Goal: Task Accomplishment & Management: Use online tool/utility

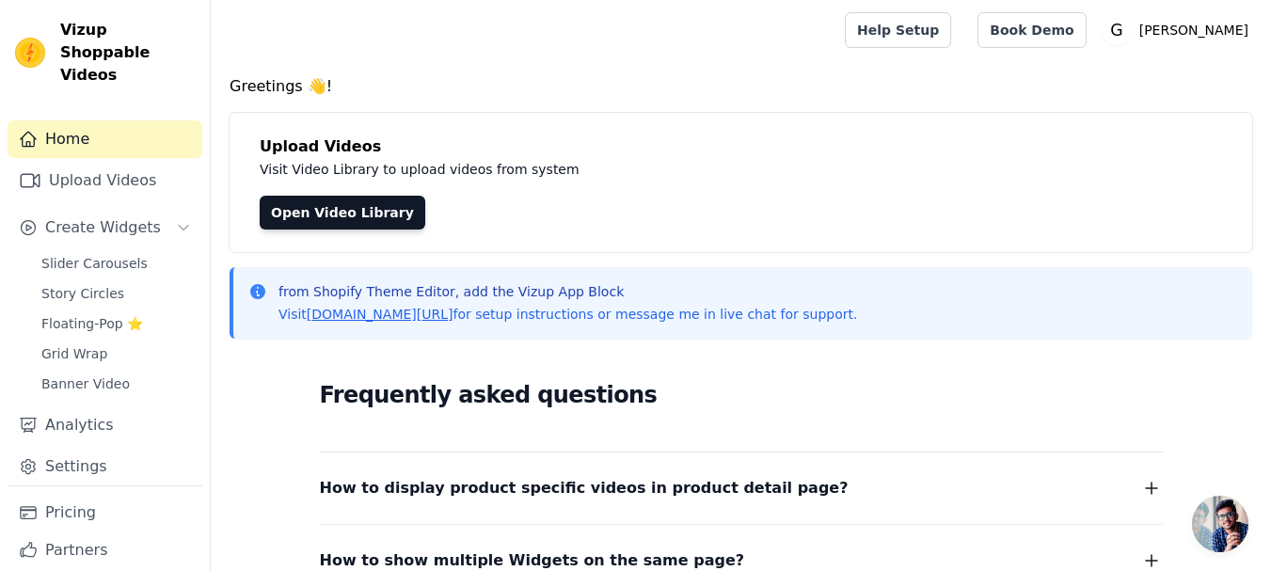
click at [1210, 517] on span "Open chat" at bounding box center [1220, 524] width 56 height 56
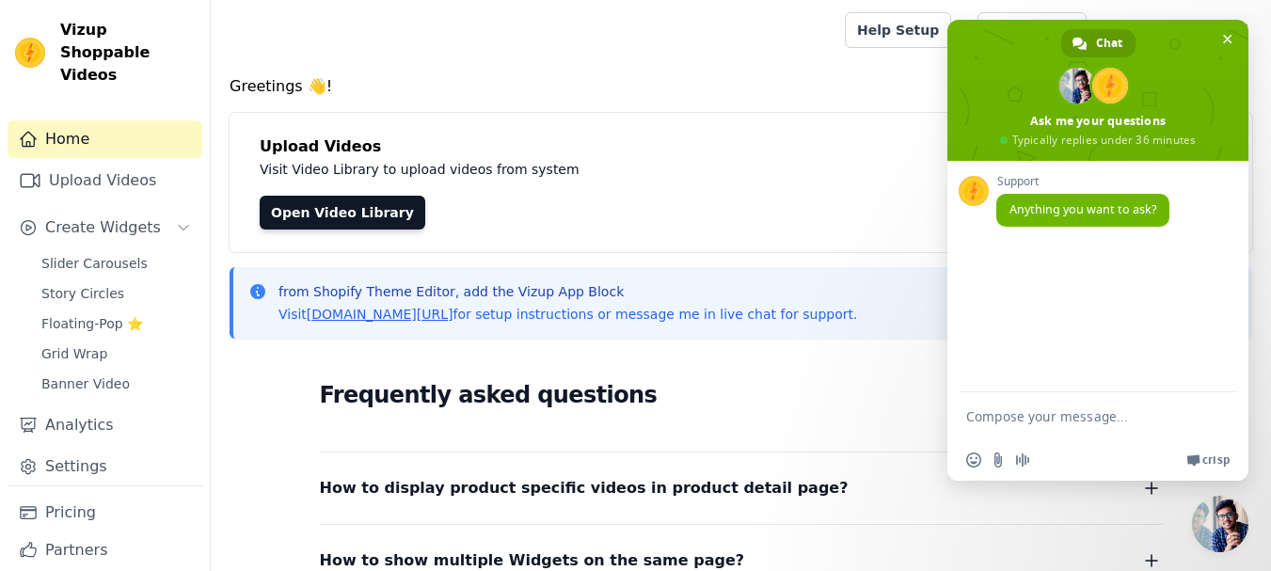
click at [1210, 517] on span "Close chat" at bounding box center [1220, 524] width 56 height 56
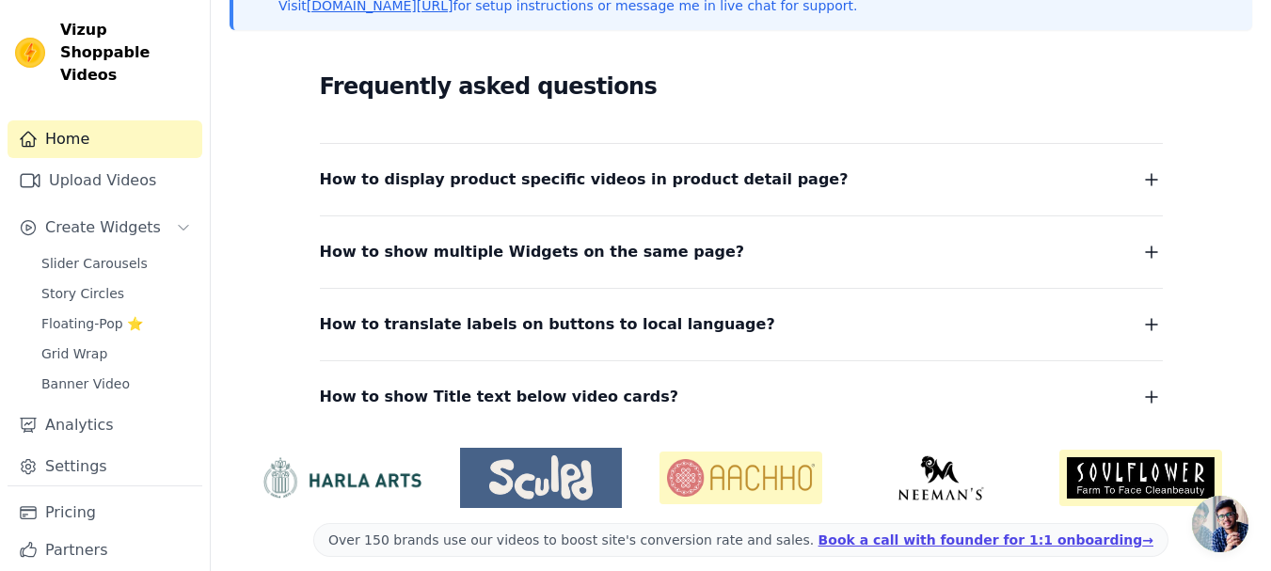
scroll to position [325, 0]
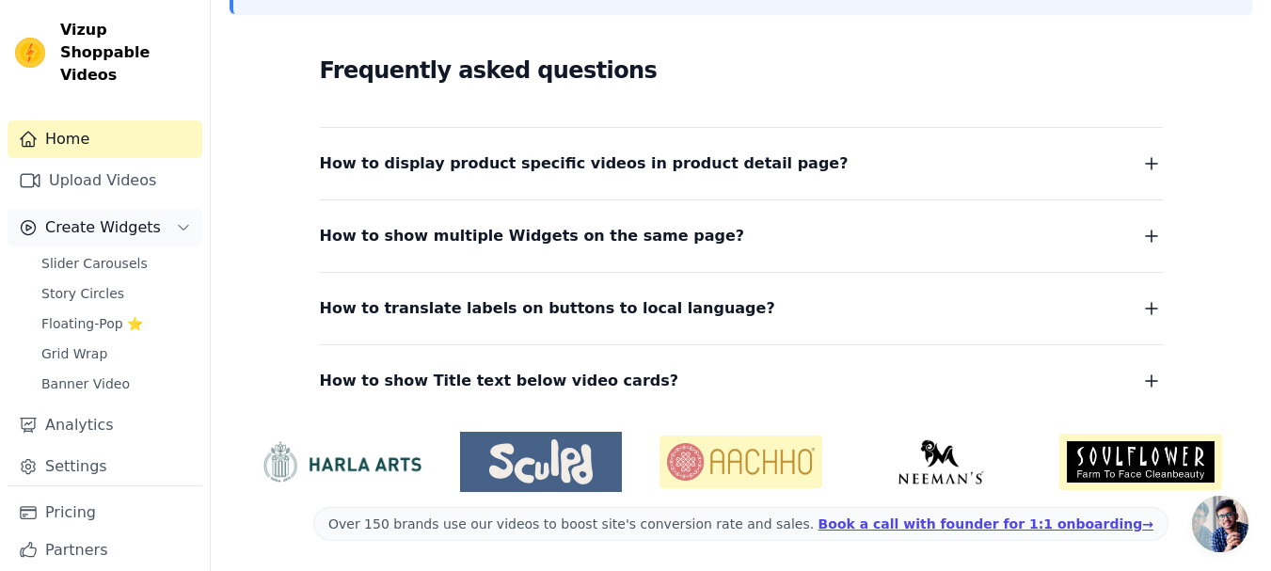
click at [101, 216] on span "Create Widgets" at bounding box center [103, 227] width 116 height 23
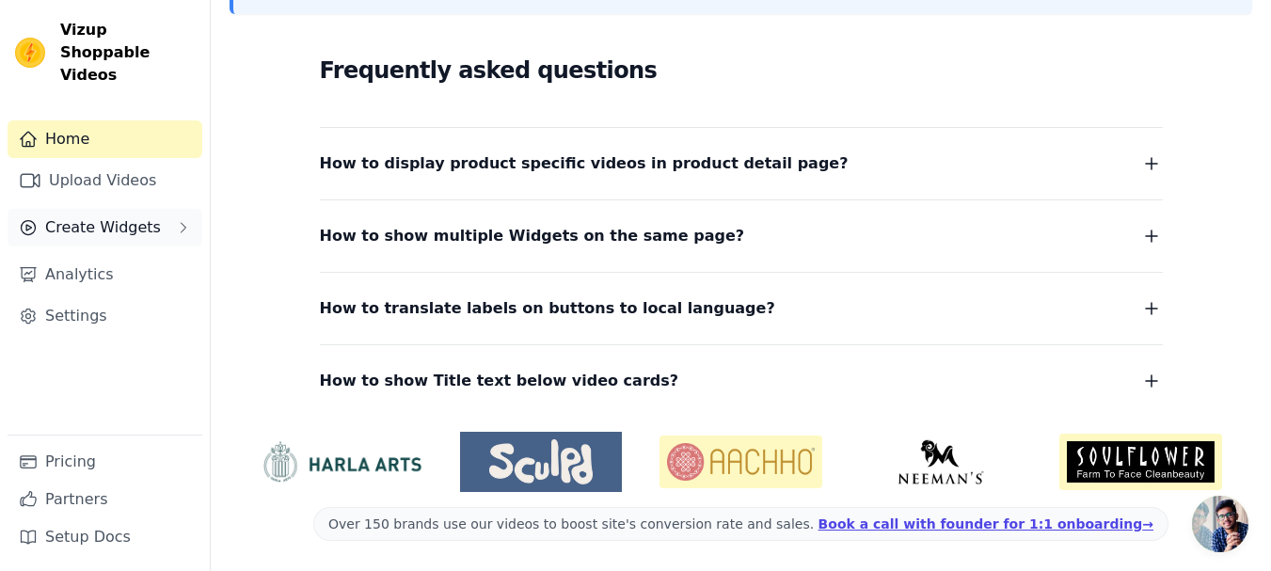
click at [101, 216] on span "Create Widgets" at bounding box center [103, 227] width 116 height 23
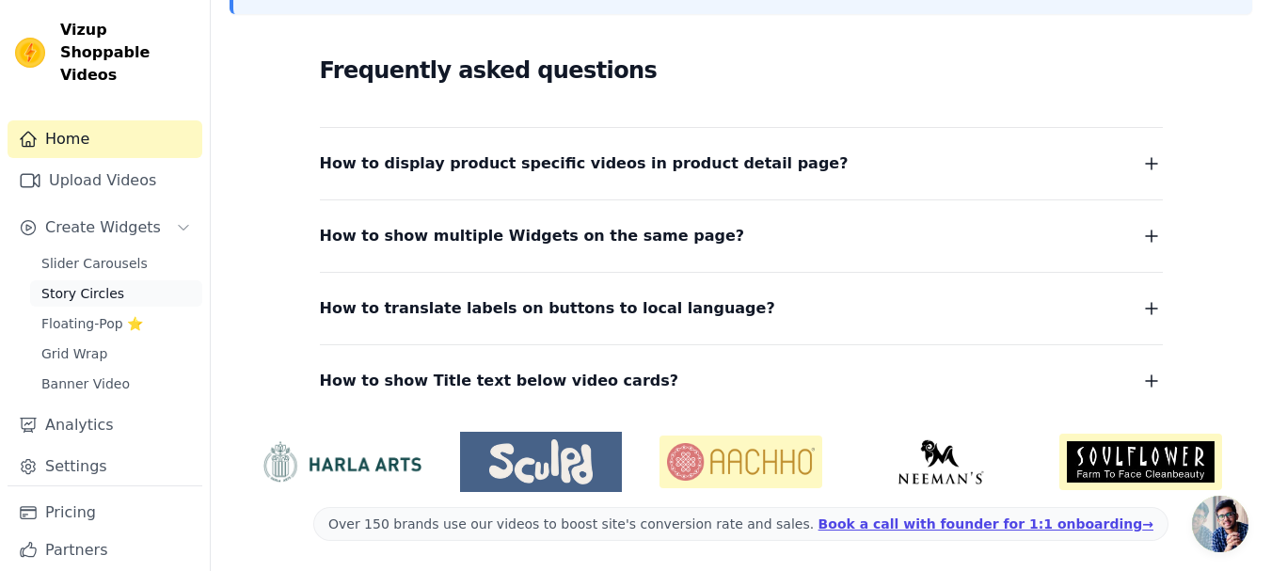
click at [98, 284] on span "Story Circles" at bounding box center [82, 293] width 83 height 19
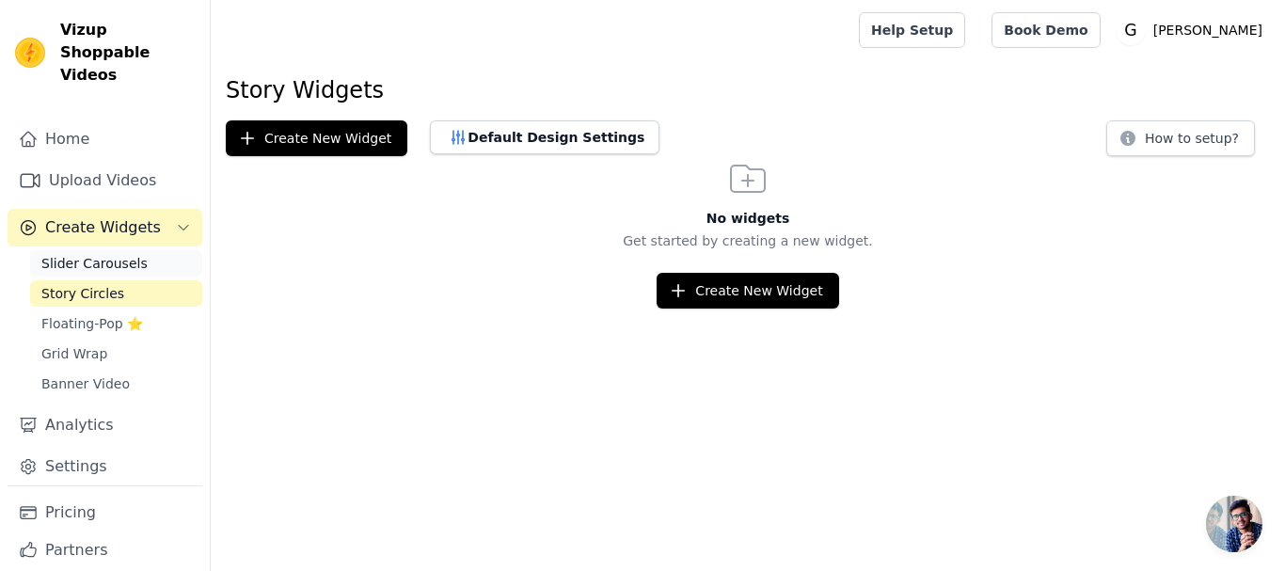
click at [84, 254] on span "Slider Carousels" at bounding box center [94, 263] width 106 height 19
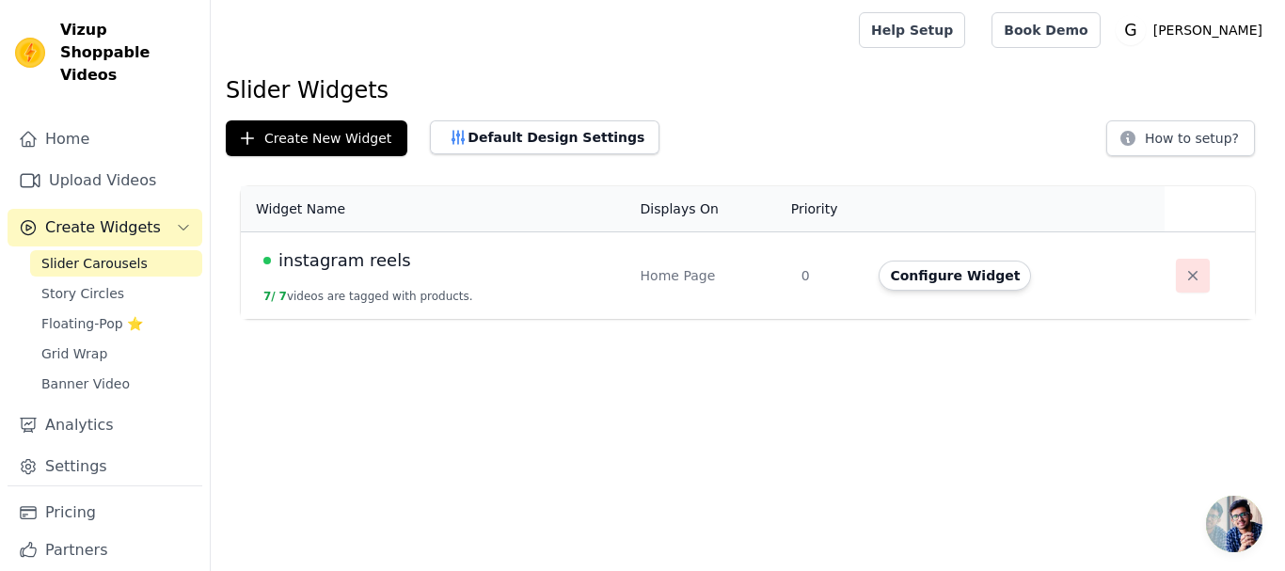
click at [1183, 276] on icon "button" at bounding box center [1192, 275] width 19 height 19
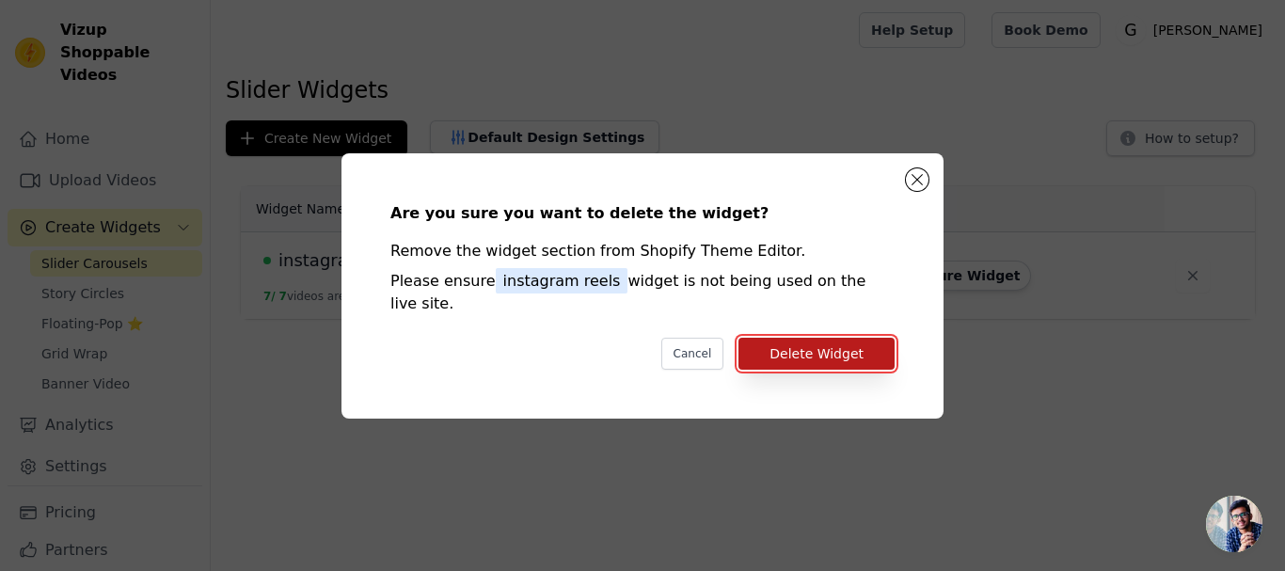
click at [782, 339] on button "Delete Widget" at bounding box center [816, 354] width 156 height 32
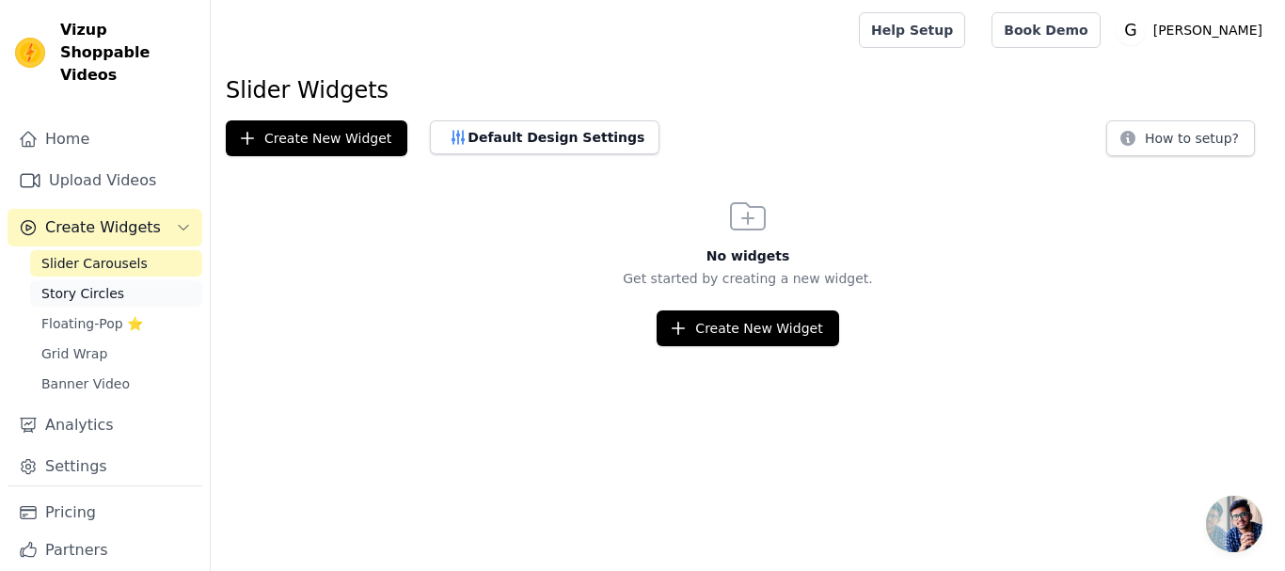
click at [121, 280] on link "Story Circles" at bounding box center [116, 293] width 172 height 26
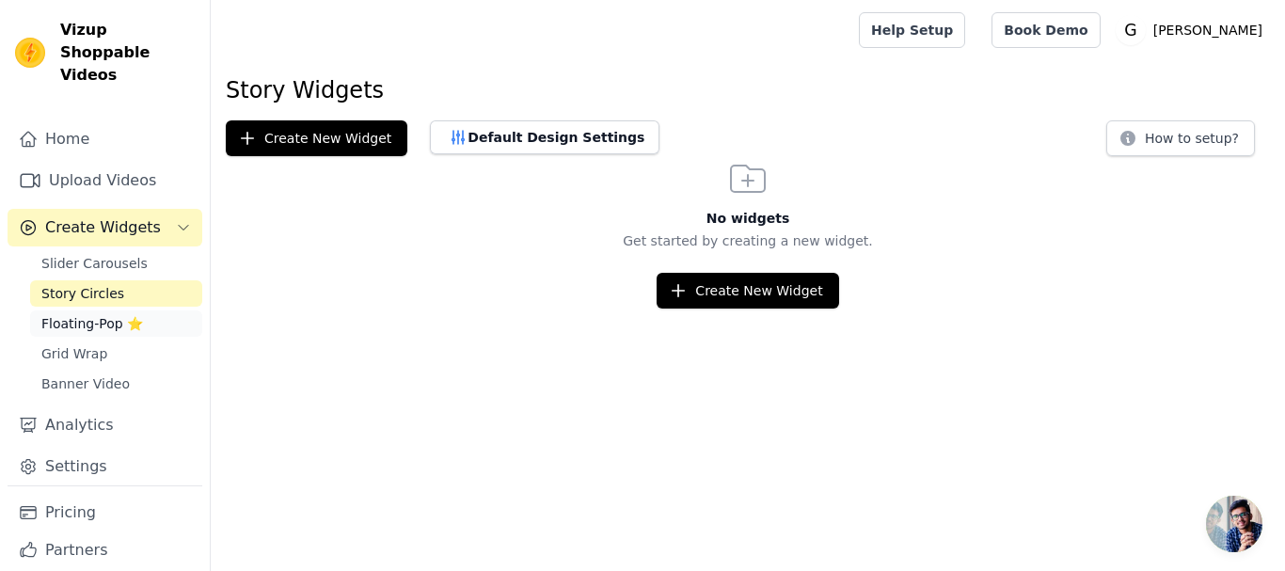
click at [99, 314] on span "Floating-Pop ⭐" at bounding box center [92, 323] width 102 height 19
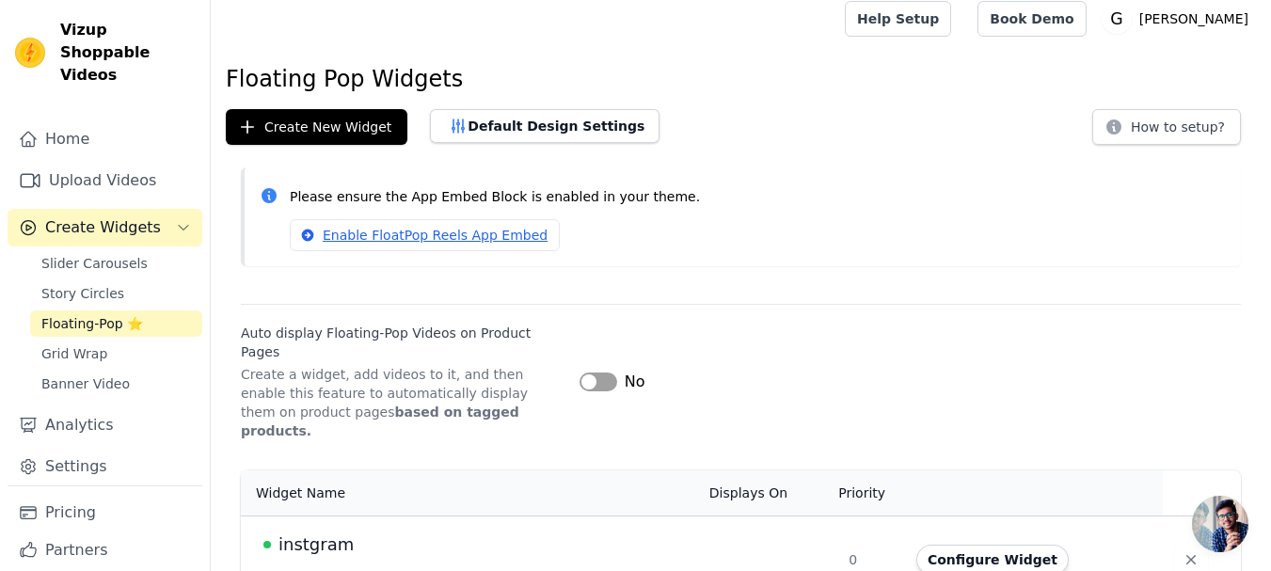
scroll to position [13, 0]
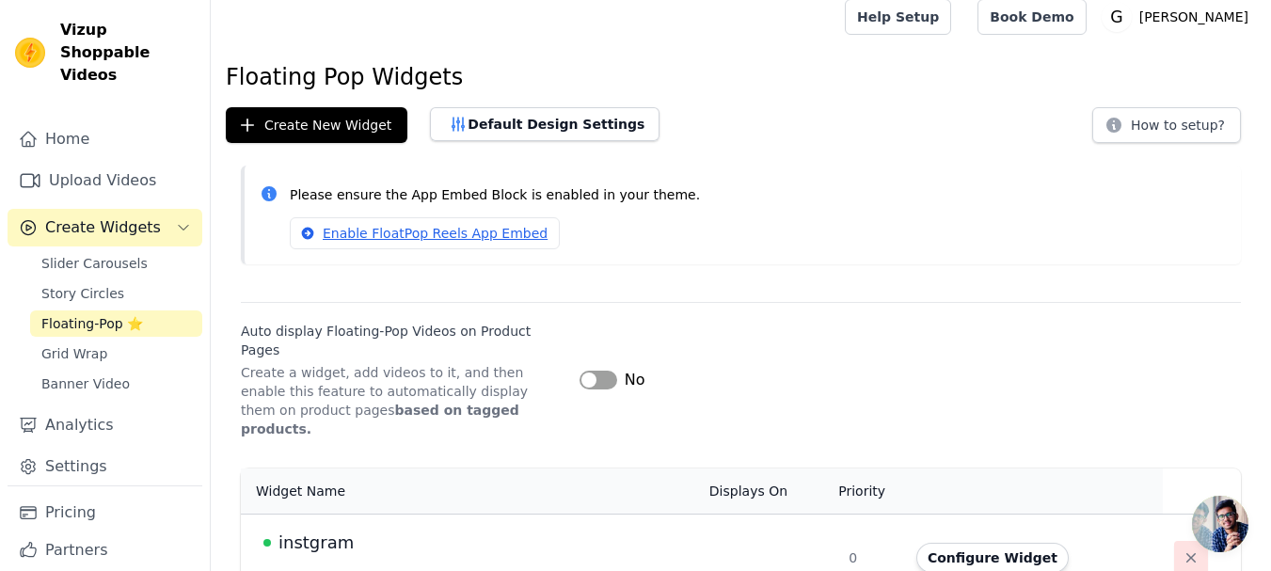
click at [1181, 548] on icon "button" at bounding box center [1190, 557] width 19 height 19
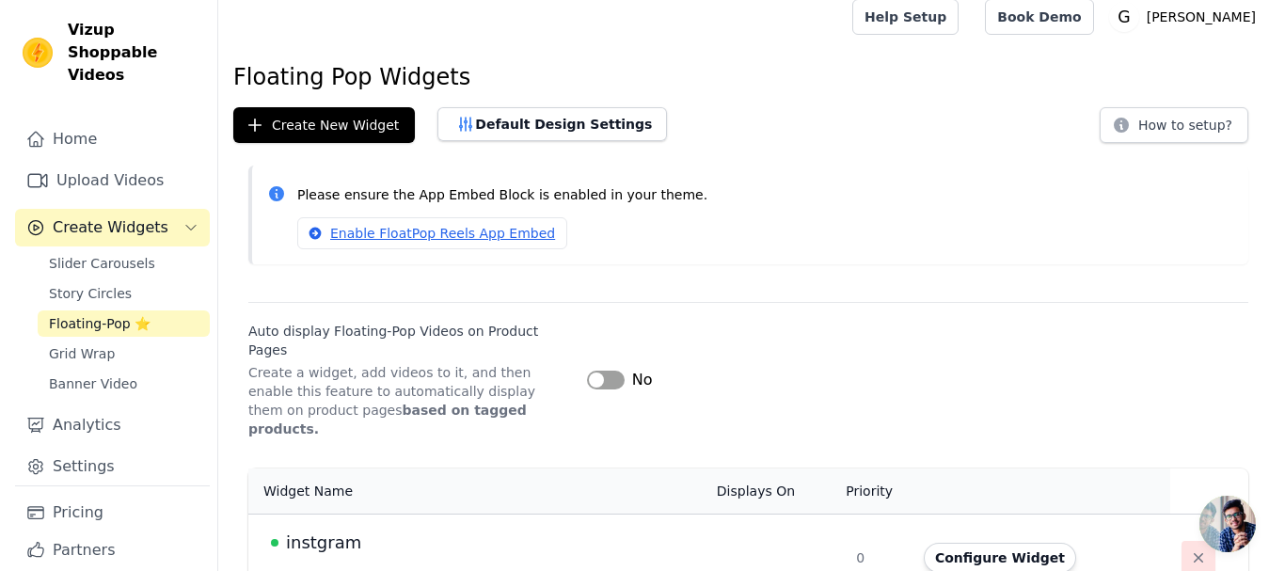
scroll to position [0, 0]
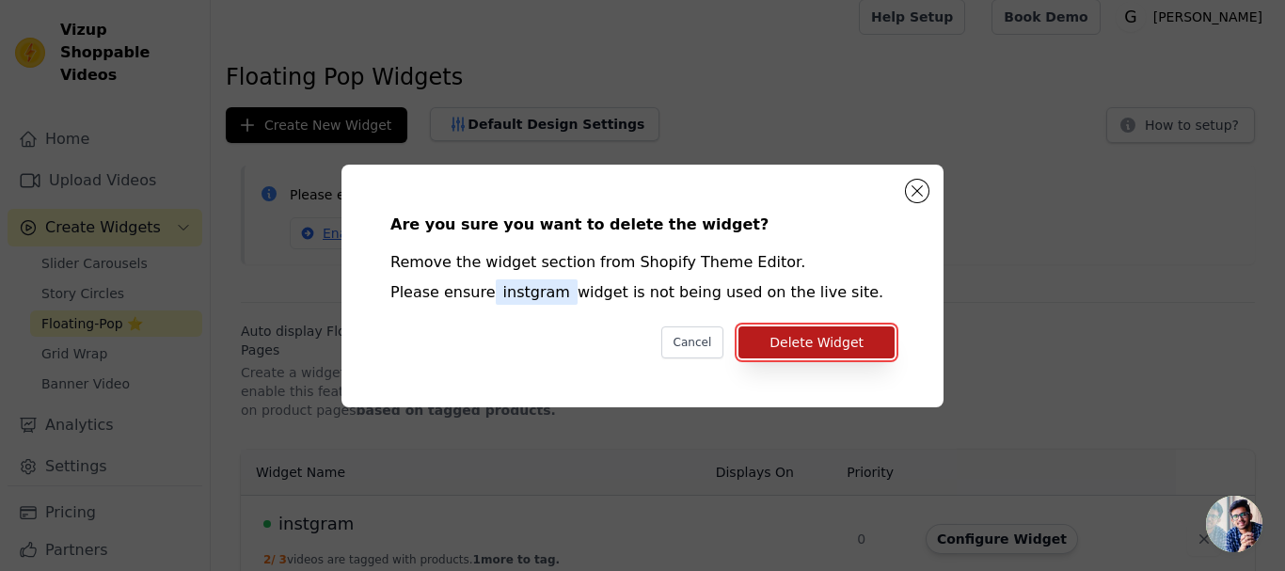
click at [824, 348] on button "Delete Widget" at bounding box center [816, 342] width 156 height 32
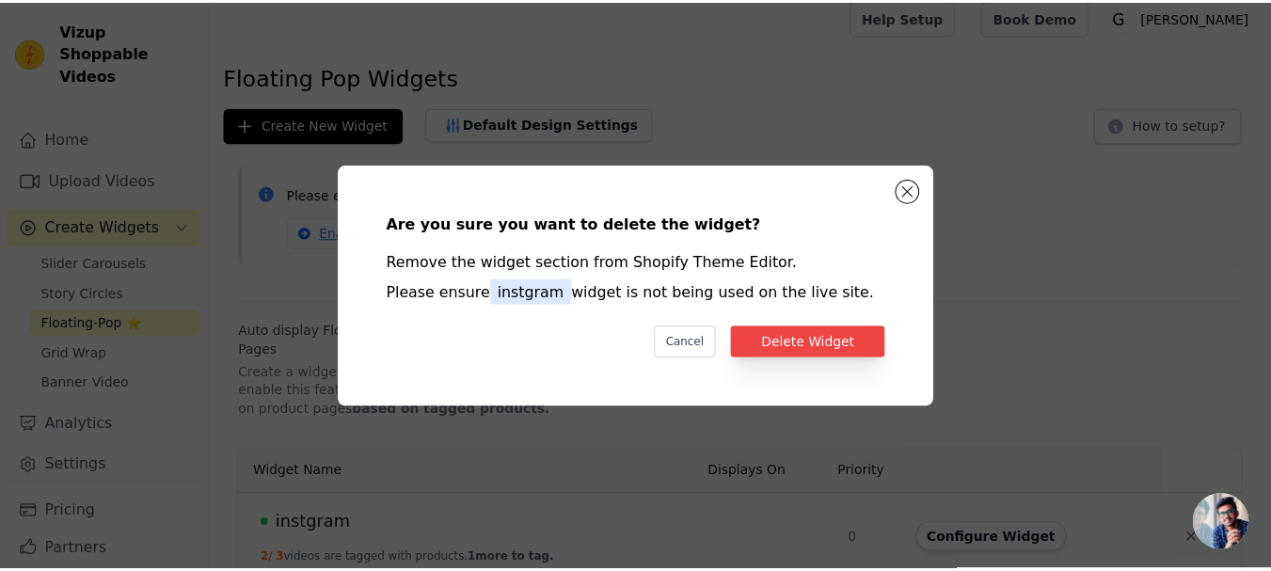
scroll to position [13, 0]
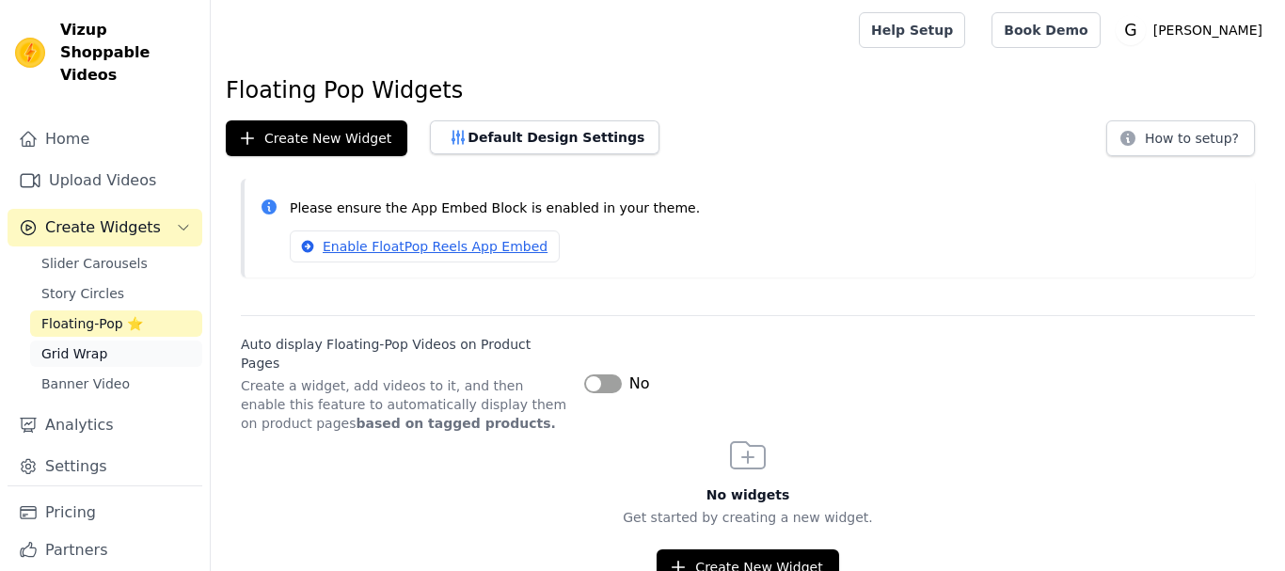
click at [81, 344] on span "Grid Wrap" at bounding box center [74, 353] width 66 height 19
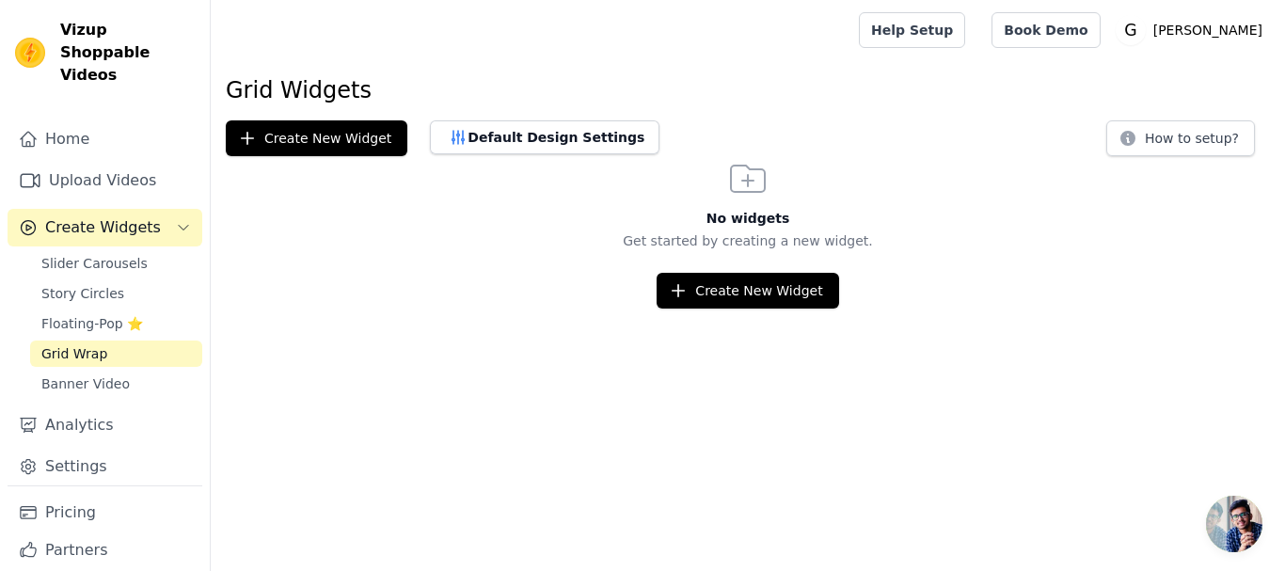
click at [128, 344] on div "Slider Carousels Story Circles Floating-Pop ⭐ Grid Wrap Banner Video" at bounding box center [116, 323] width 172 height 147
click at [112, 374] on span "Banner Video" at bounding box center [85, 383] width 88 height 19
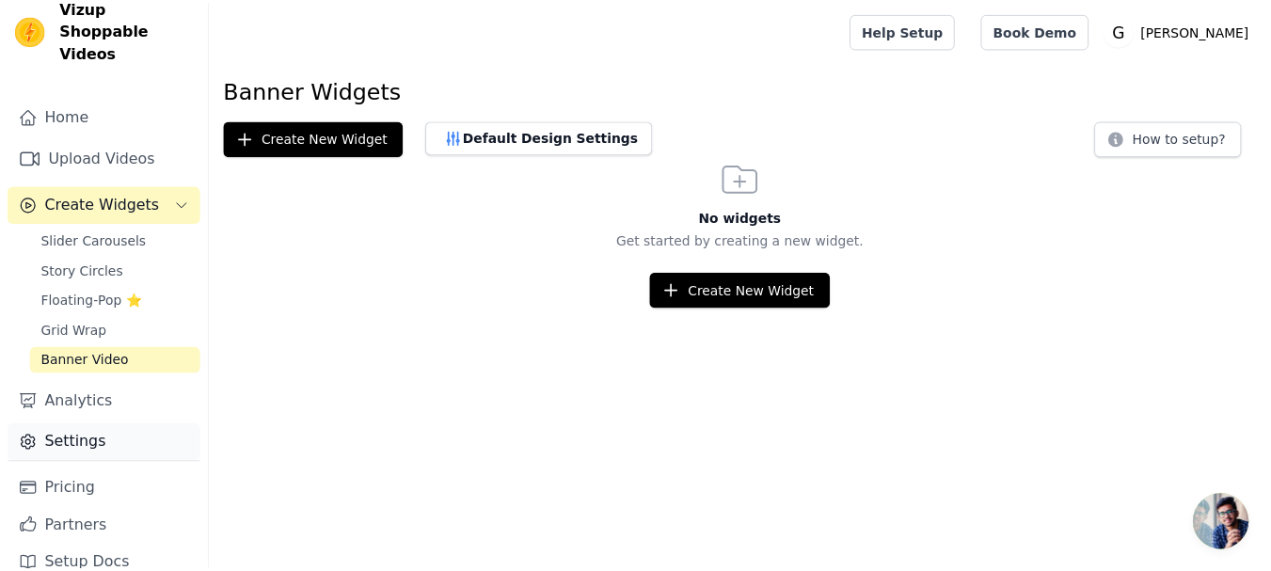
scroll to position [28, 0]
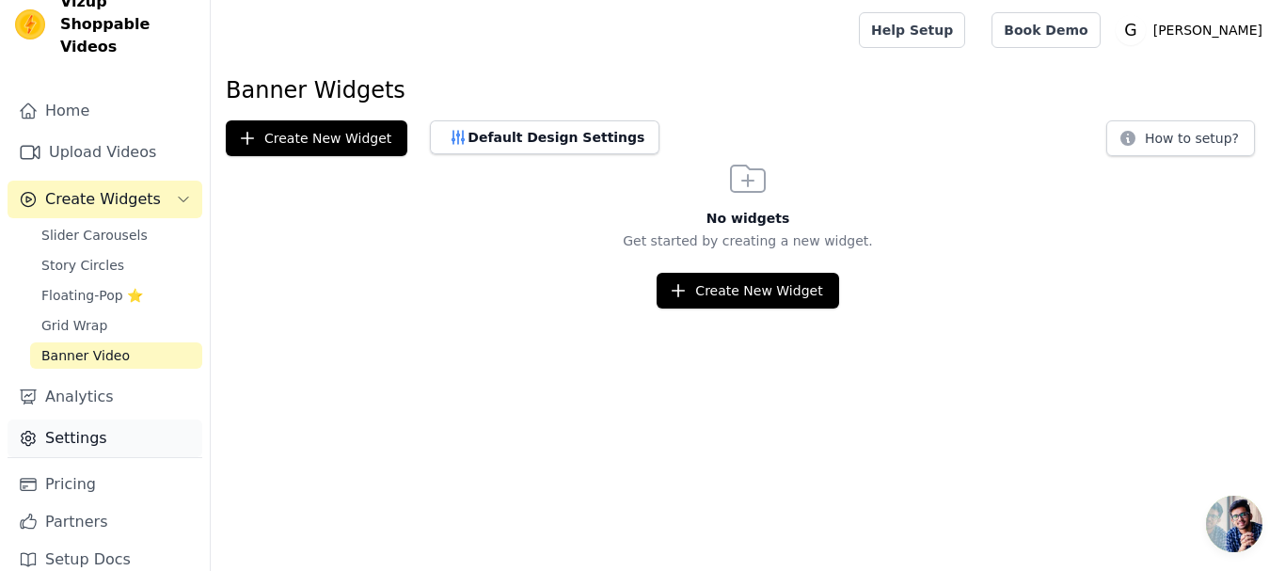
click at [61, 420] on link "Settings" at bounding box center [105, 439] width 195 height 38
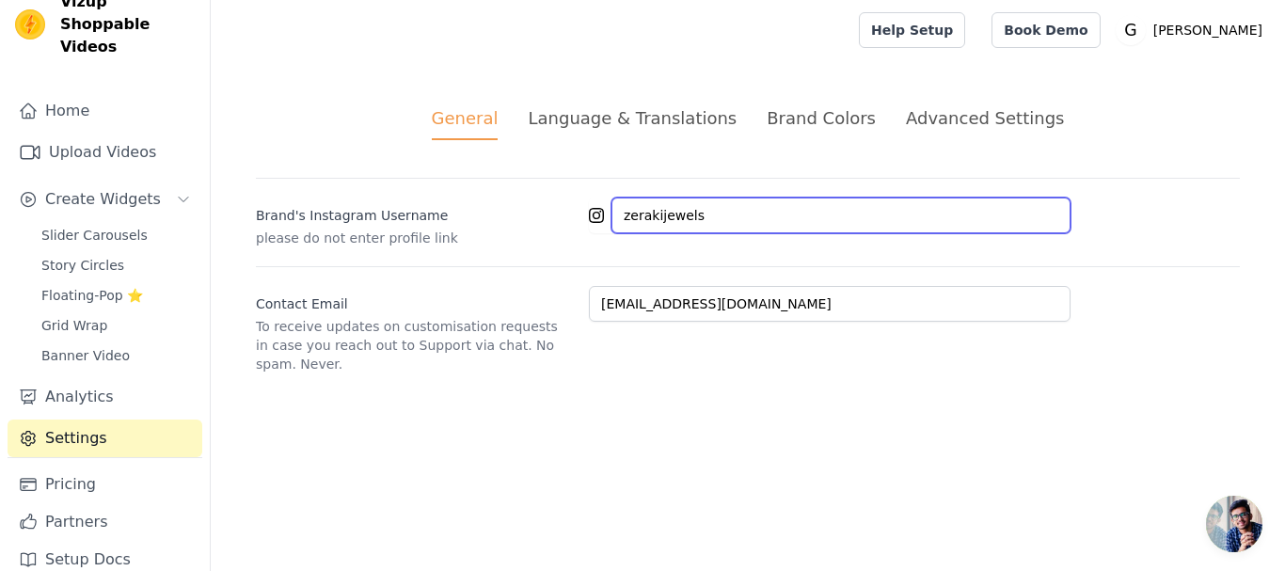
click at [689, 228] on input "zerakijewels" at bounding box center [840, 216] width 459 height 36
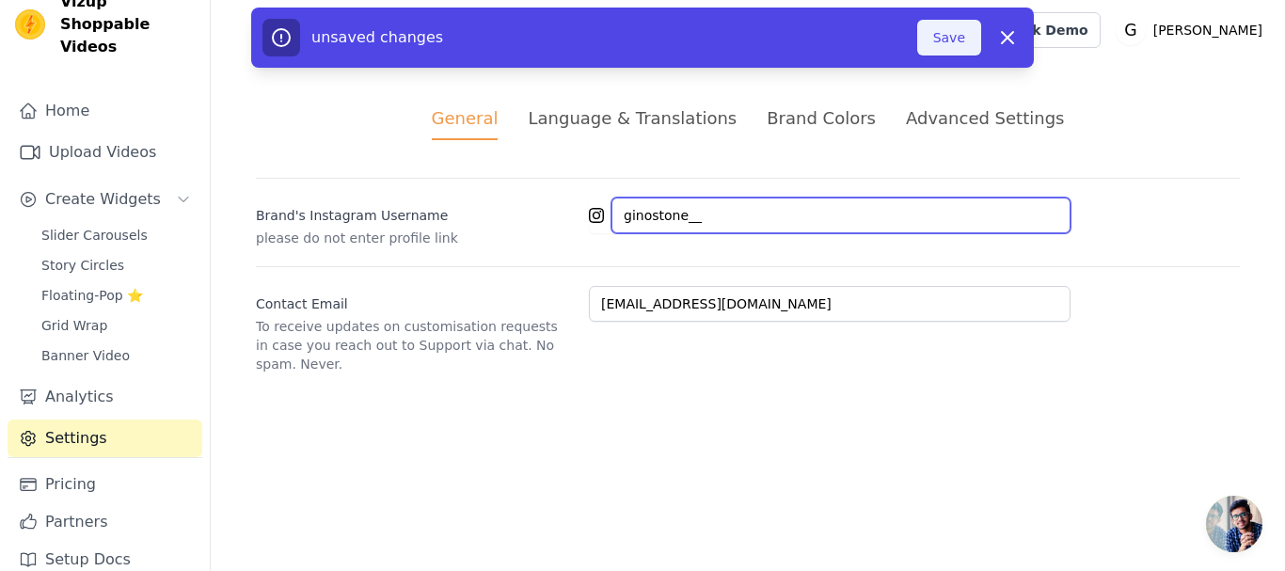
type input "ginostone__"
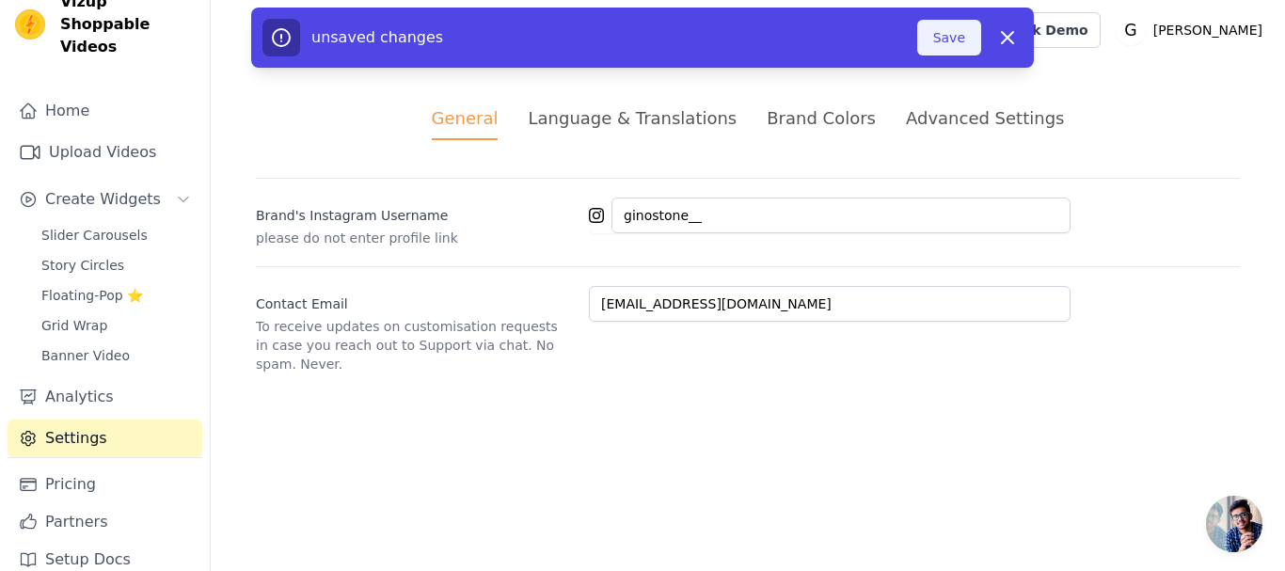
click at [954, 46] on button "Save" at bounding box center [949, 38] width 64 height 36
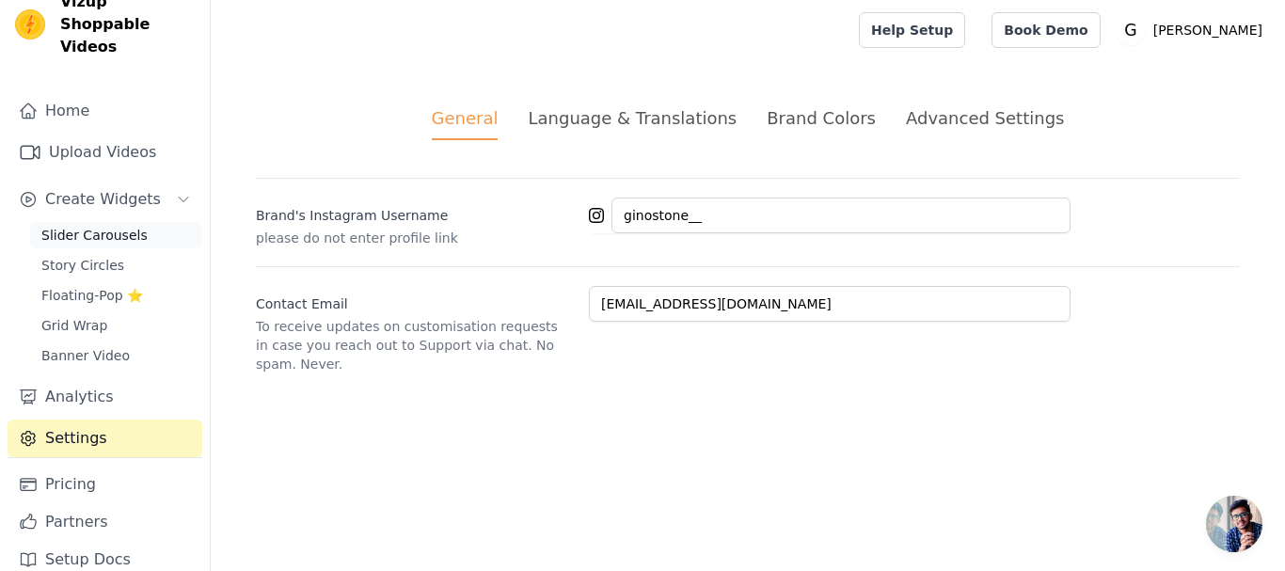
click at [104, 226] on span "Slider Carousels" at bounding box center [94, 235] width 106 height 19
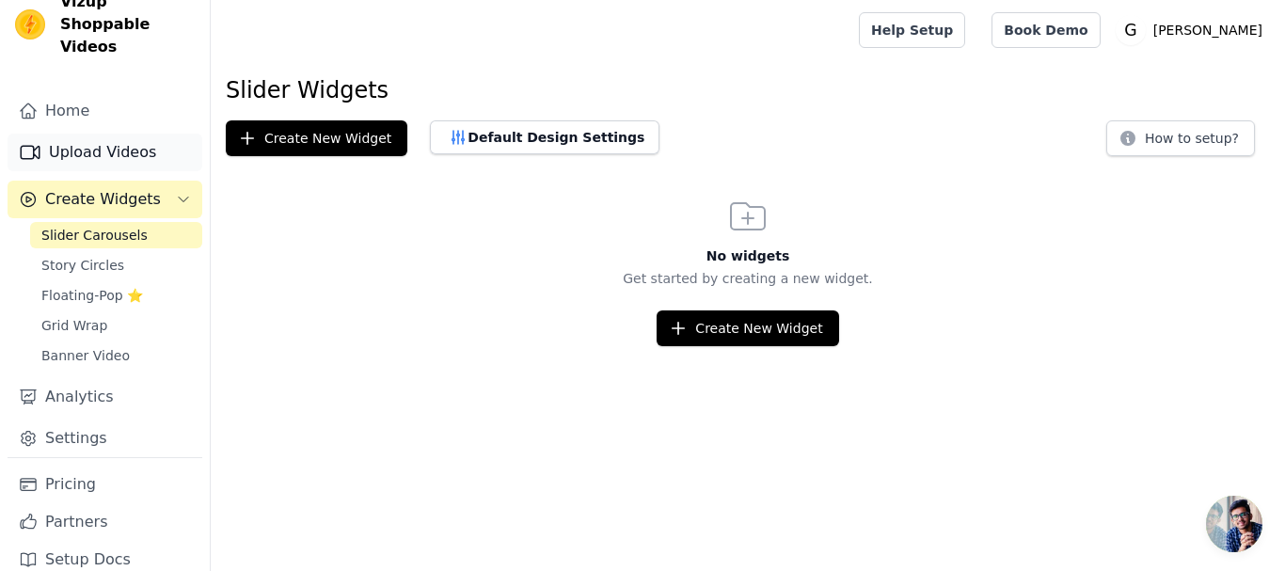
click at [110, 134] on link "Upload Videos" at bounding box center [105, 153] width 195 height 38
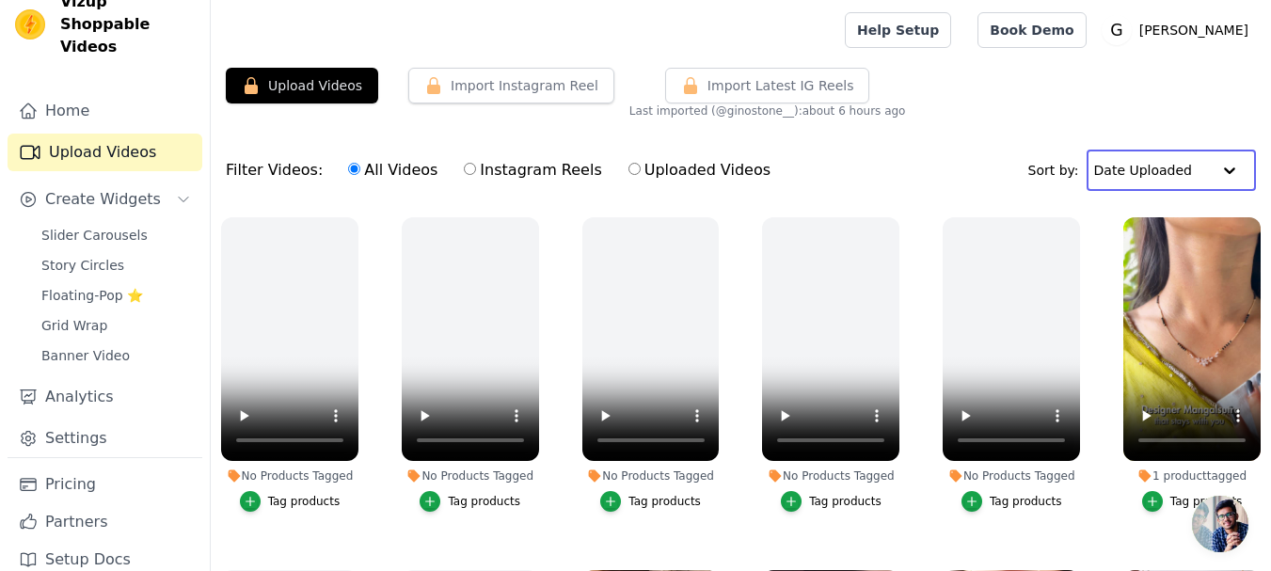
click at [1192, 164] on input "text" at bounding box center [1152, 170] width 117 height 38
click at [455, 80] on button "Import Instagram Reel" at bounding box center [511, 86] width 206 height 36
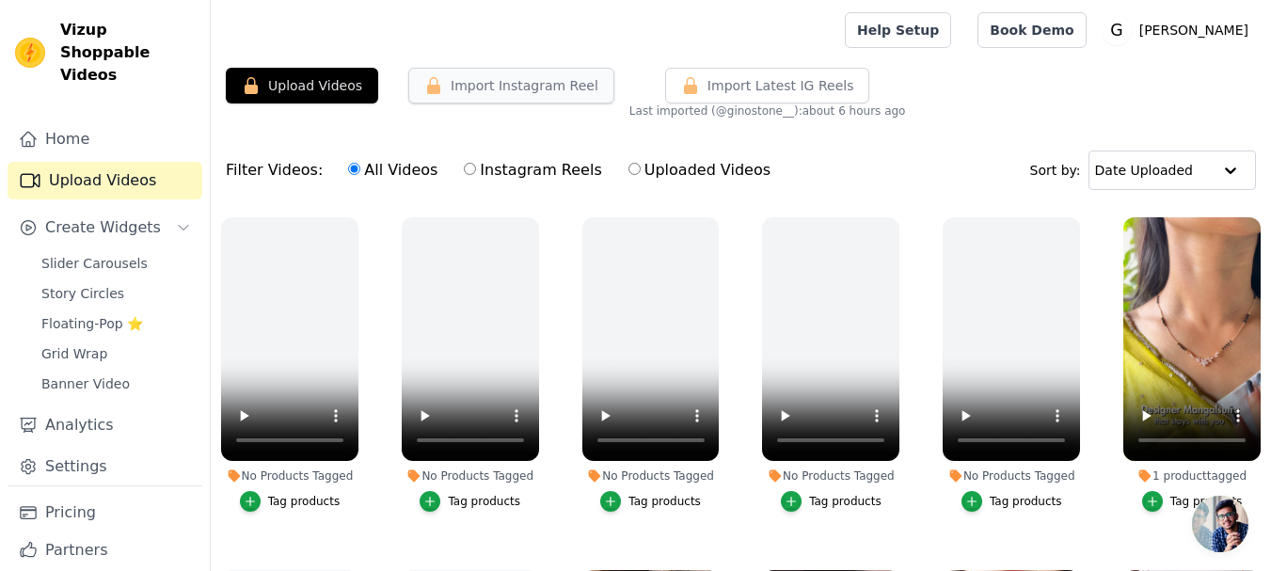
click at [479, 76] on button "Import Instagram Reel" at bounding box center [511, 86] width 206 height 36
click at [518, 85] on button "Import Instagram Reel" at bounding box center [511, 86] width 206 height 36
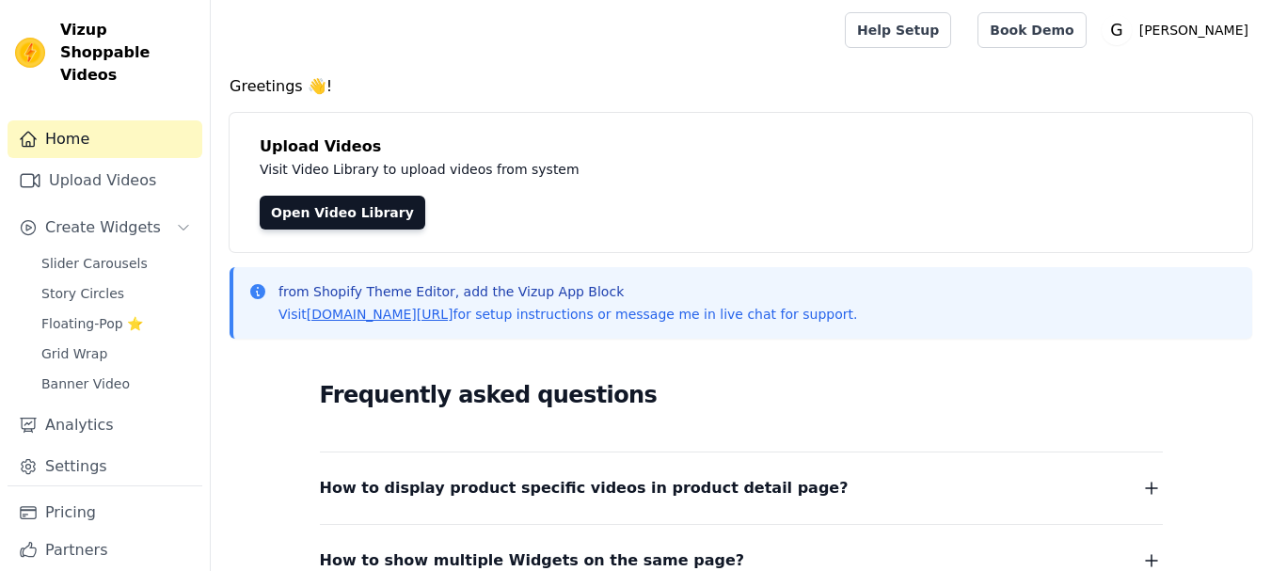
scroll to position [325, 0]
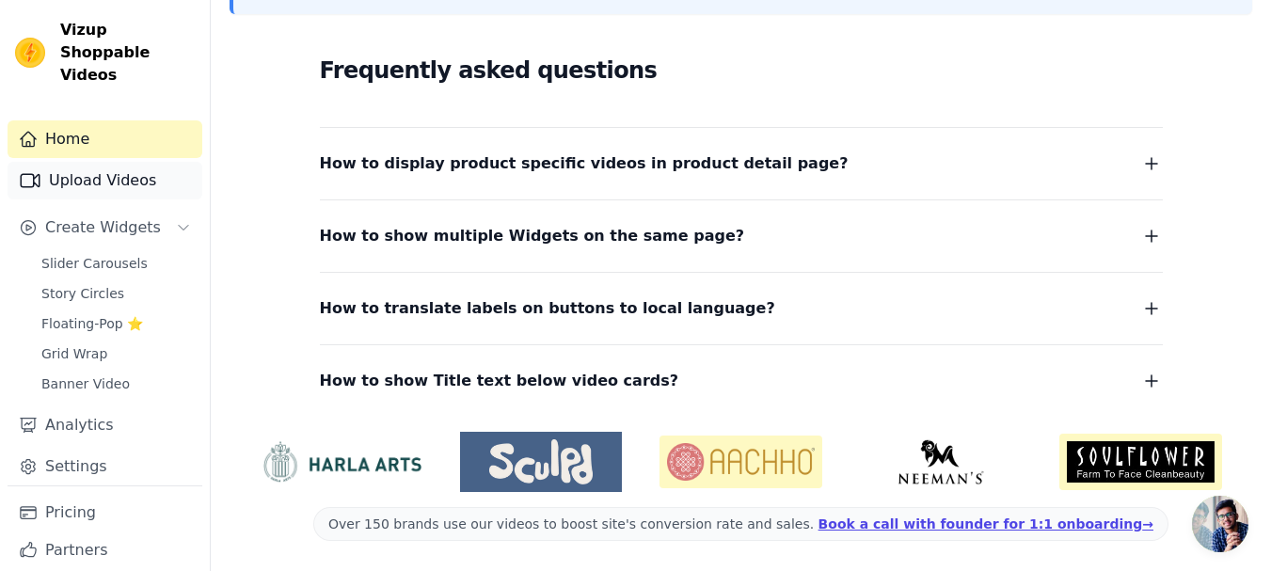
click at [52, 165] on link "Upload Videos" at bounding box center [105, 181] width 195 height 38
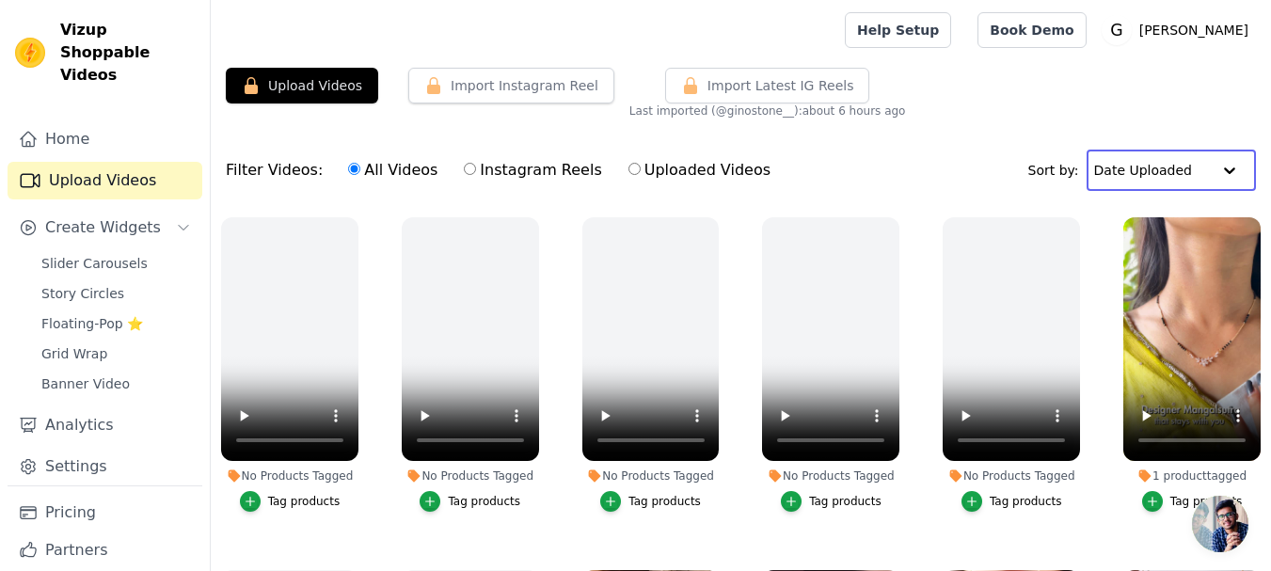
click at [1167, 159] on input "text" at bounding box center [1152, 170] width 117 height 38
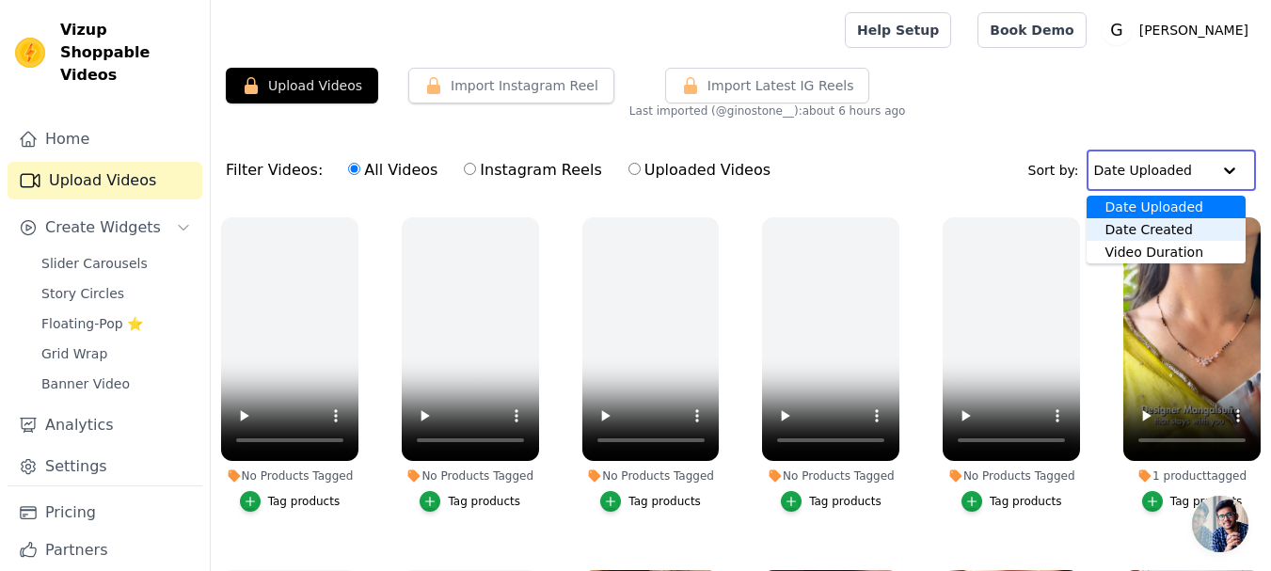
click at [1153, 236] on div "Date Created" at bounding box center [1165, 229] width 159 height 23
